Goal: Information Seeking & Learning: Learn about a topic

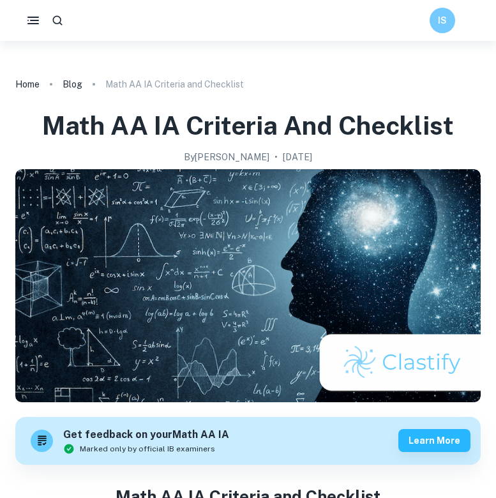
scroll to position [461, 0]
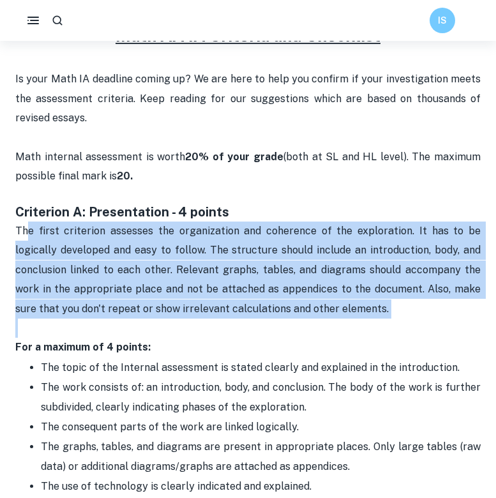
drag, startPoint x: 27, startPoint y: 229, endPoint x: 224, endPoint y: 317, distance: 215.5
click at [224, 317] on p "The first criterion assesses the organization and coherence of the exploration.…" at bounding box center [248, 280] width 466 height 116
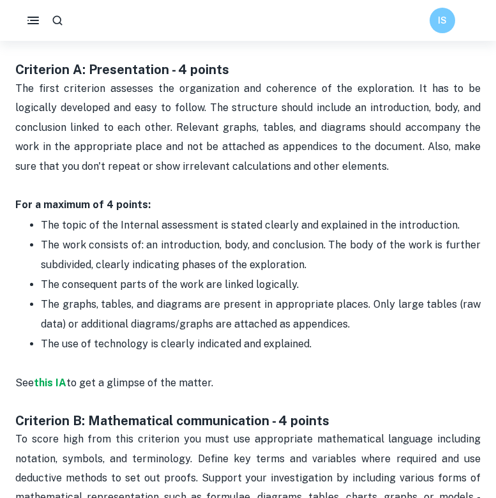
scroll to position [610, 0]
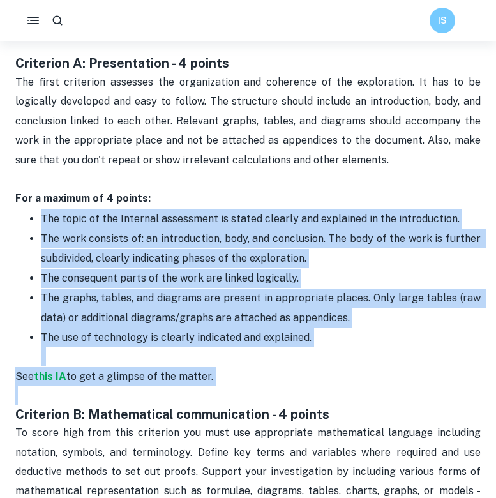
drag, startPoint x: 40, startPoint y: 213, endPoint x: 332, endPoint y: 391, distance: 342.5
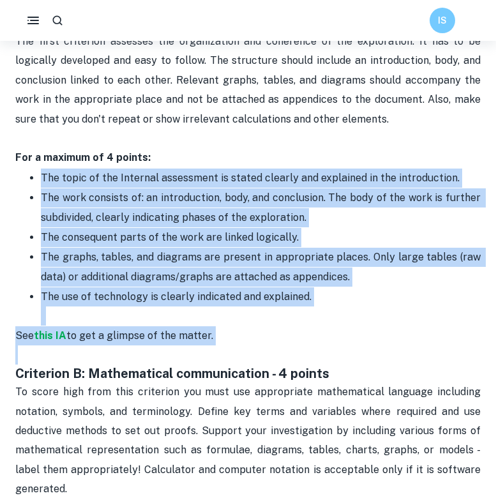
scroll to position [646, 0]
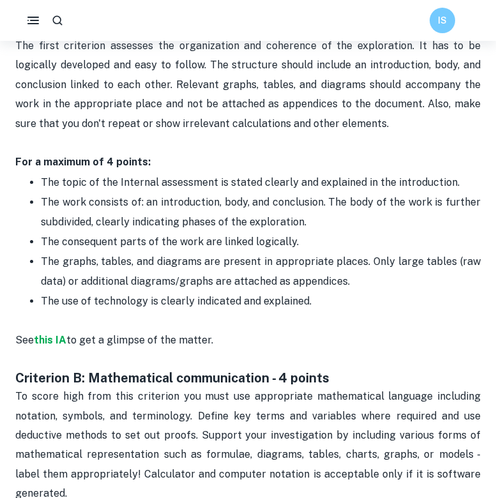
click at [361, 322] on p "The use of technology is clearly indicated and explained." at bounding box center [261, 311] width 440 height 39
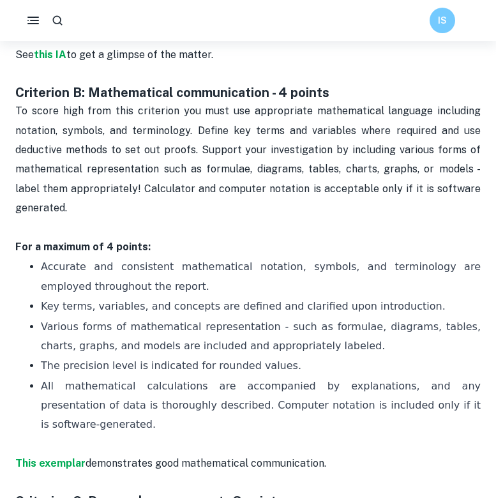
scroll to position [939, 0]
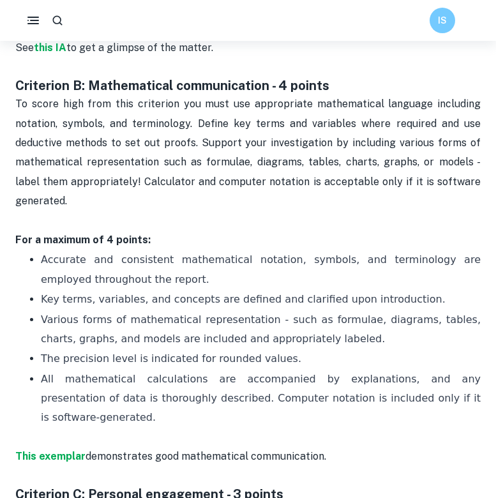
drag, startPoint x: 20, startPoint y: 244, endPoint x: 82, endPoint y: 245, distance: 61.3
click at [23, 250] on ul "Accurate and consistent mathematical notation, symbols, and terminology are emp…" at bounding box center [248, 348] width 466 height 197
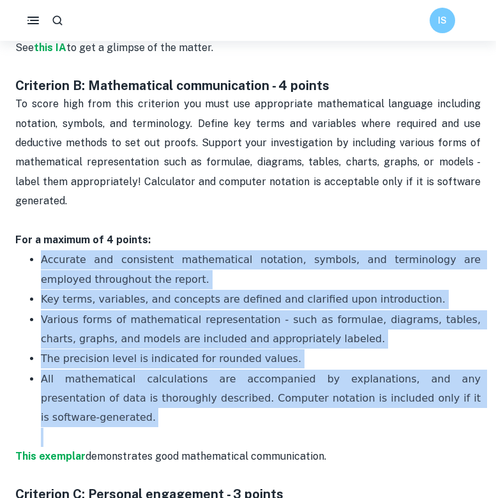
drag, startPoint x: 31, startPoint y: 257, endPoint x: 178, endPoint y: 407, distance: 209.5
click at [178, 407] on ul "Accurate and consistent mathematical notation, symbols, and terminology are emp…" at bounding box center [248, 348] width 466 height 197
click at [190, 352] on span "The precision level is indicated for rounded values." at bounding box center [171, 358] width 261 height 12
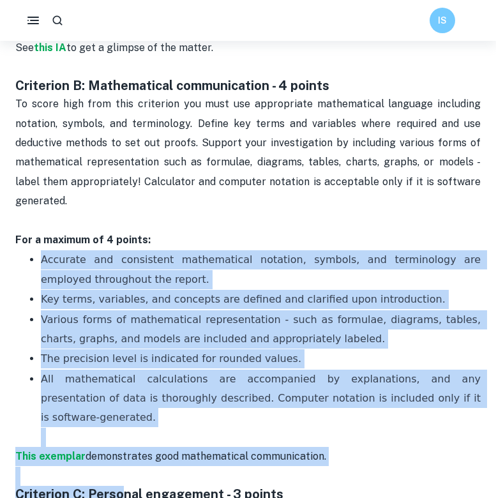
drag, startPoint x: 43, startPoint y: 256, endPoint x: 123, endPoint y: 467, distance: 225.3
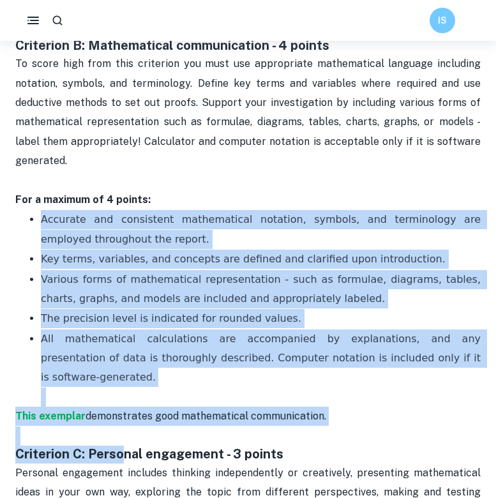
scroll to position [980, 0]
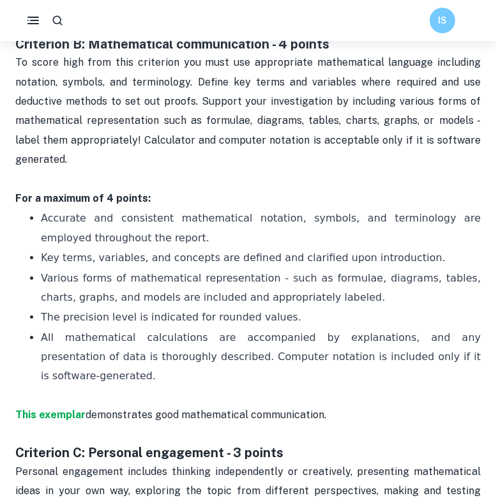
click at [281, 420] on p "This exemplar demonstrates good mathematical communication." at bounding box center [248, 425] width 466 height 39
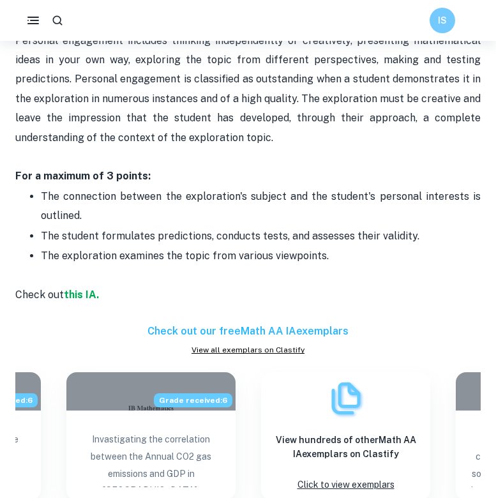
scroll to position [1411, 0]
click at [388, 246] on p "The exploration examines the topic from various viewpoints." at bounding box center [261, 265] width 440 height 39
